Goal: Task Accomplishment & Management: Complete application form

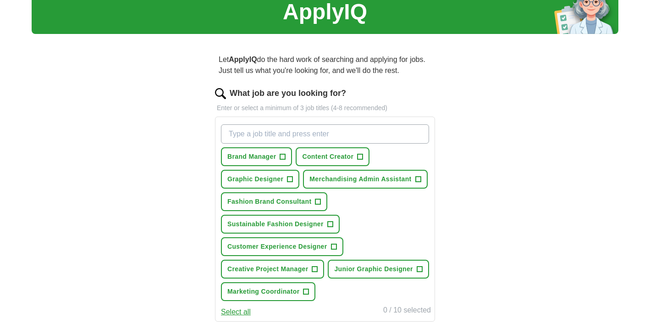
scroll to position [50, 0]
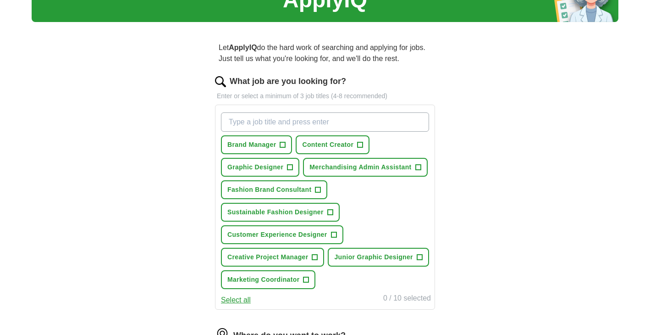
click at [348, 121] on input "What job are you looking for?" at bounding box center [325, 121] width 208 height 19
type input "fashion buyer"
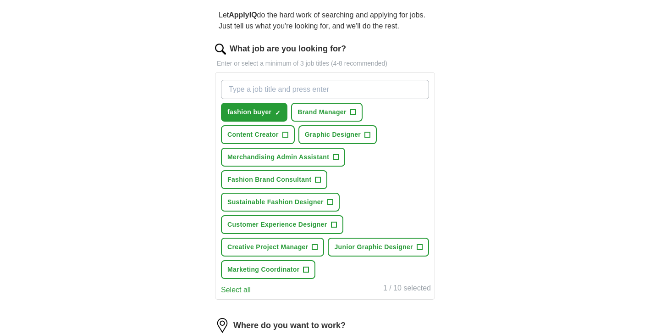
scroll to position [87, 0]
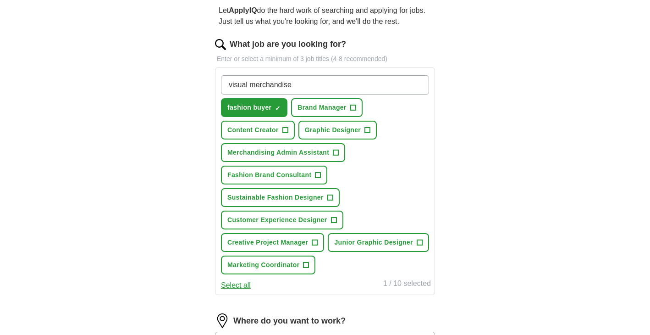
type input "visual merchandiser"
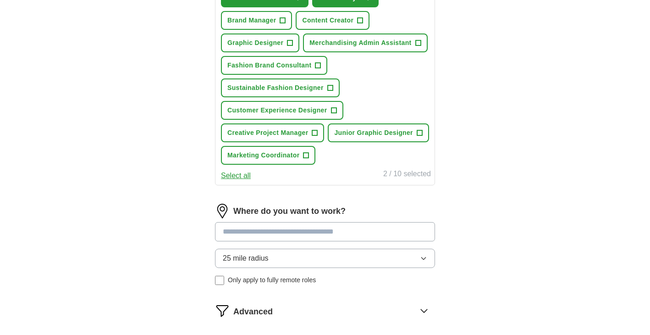
scroll to position [200, 0]
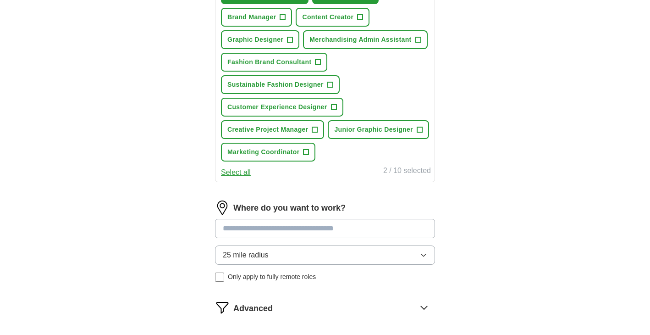
click at [358, 229] on div "Where do you want to work? 25 mile radius Only apply to fully remote roles" at bounding box center [325, 244] width 220 height 89
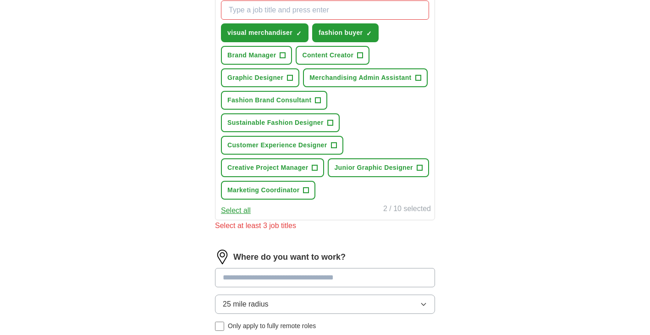
scroll to position [163, 0]
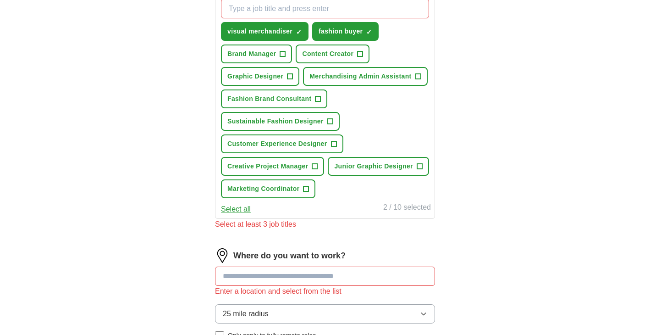
click at [494, 113] on div "ApplyIQ Let ApplyIQ do the hard work of searching and applying for jobs. Just t…" at bounding box center [325, 152] width 587 height 575
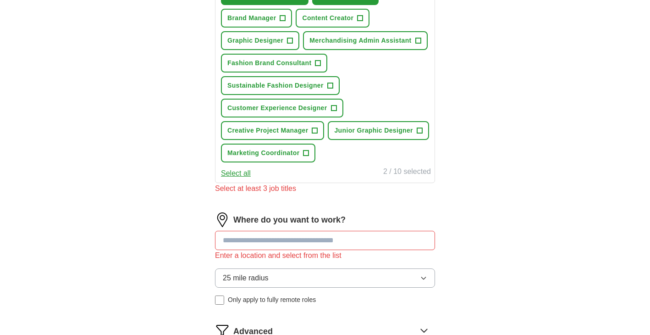
click at [309, 85] on span "Sustainable Fashion Designer" at bounding box center [276, 86] width 96 height 10
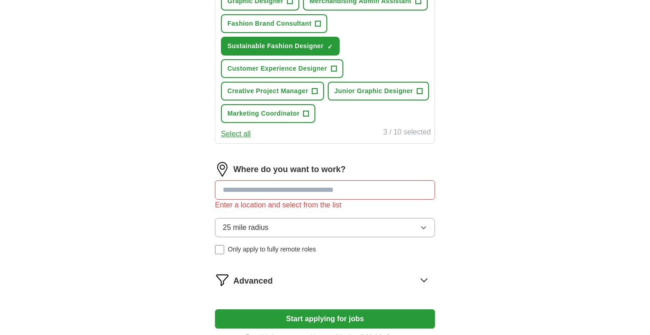
scroll to position [239, 0]
click at [311, 187] on input at bounding box center [325, 189] width 220 height 19
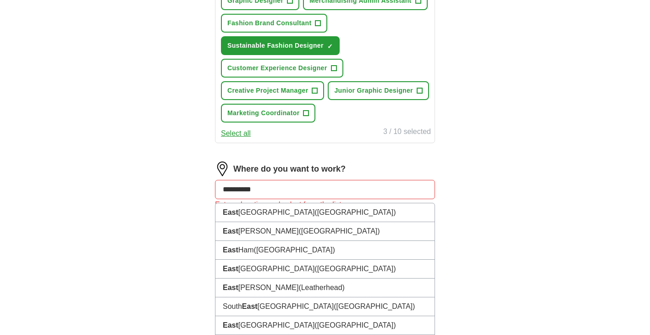
type input "**********"
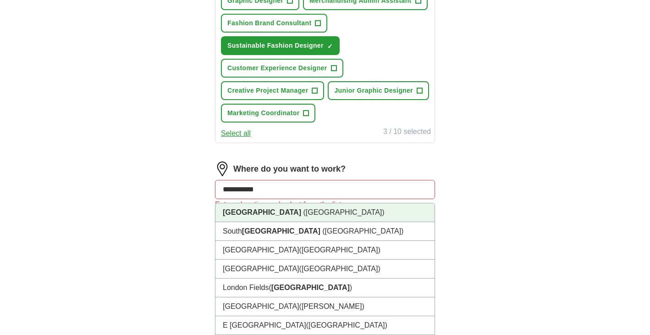
click at [309, 211] on li "[GEOGRAPHIC_DATA] ([GEOGRAPHIC_DATA])" at bounding box center [325, 212] width 219 height 19
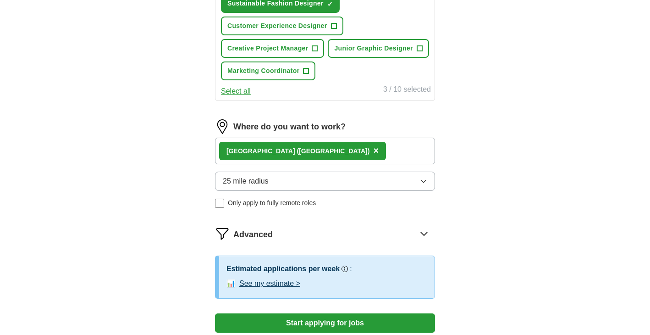
scroll to position [283, 0]
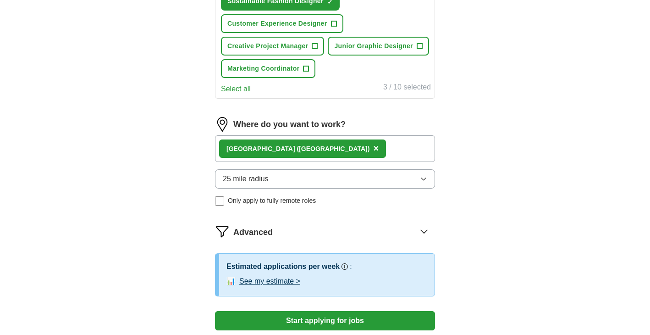
click at [416, 176] on button "25 mile radius" at bounding box center [325, 178] width 220 height 19
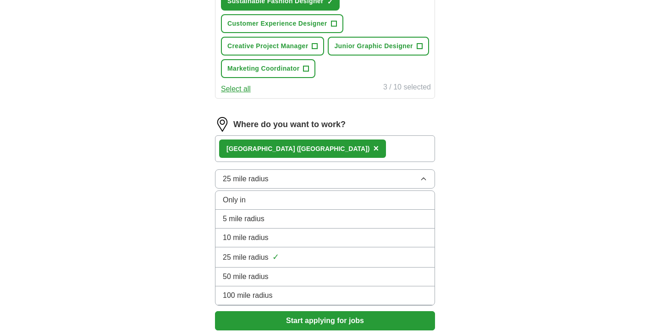
click at [361, 233] on div "10 mile radius" at bounding box center [325, 237] width 205 height 11
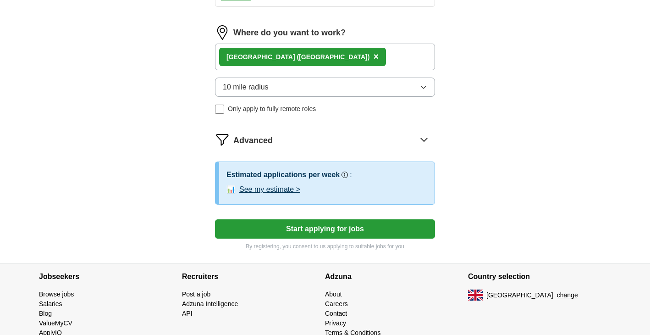
scroll to position [375, 0]
click at [332, 229] on button "Start applying for jobs" at bounding box center [325, 228] width 220 height 19
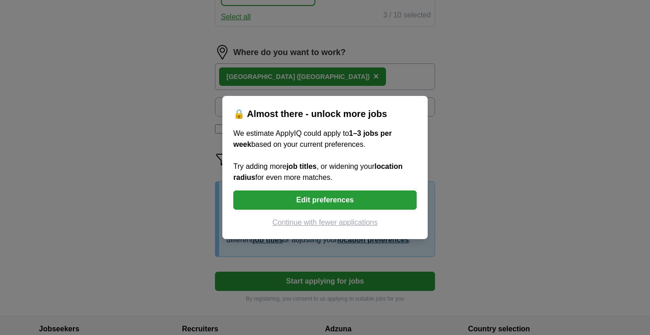
click at [331, 221] on button "Continue with fewer applications" at bounding box center [324, 222] width 183 height 11
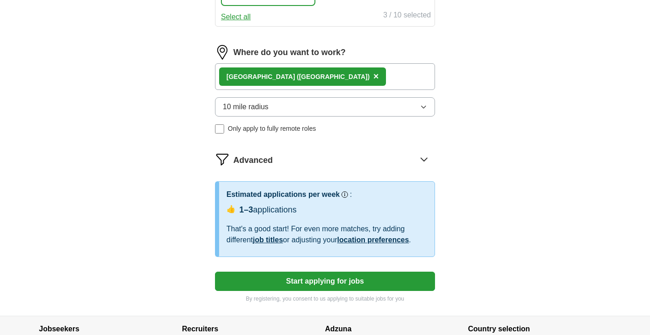
select select "**"
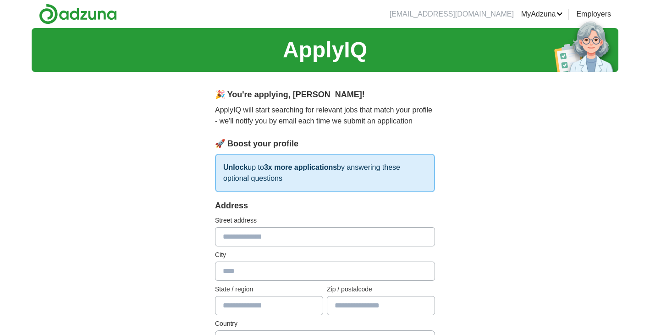
scroll to position [0, 0]
click at [85, 16] on img at bounding box center [78, 14] width 78 height 21
